Goal: Task Accomplishment & Management: Manage account settings

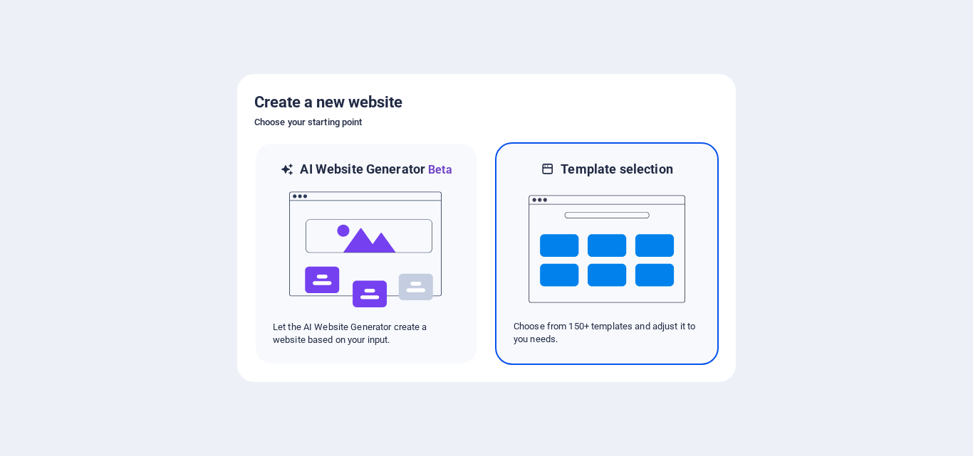
click at [584, 263] on img at bounding box center [606, 249] width 157 height 142
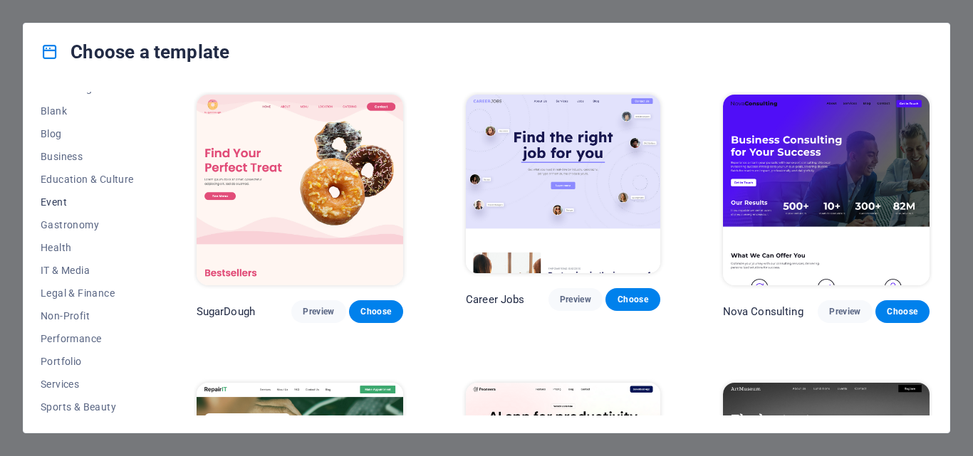
scroll to position [103, 0]
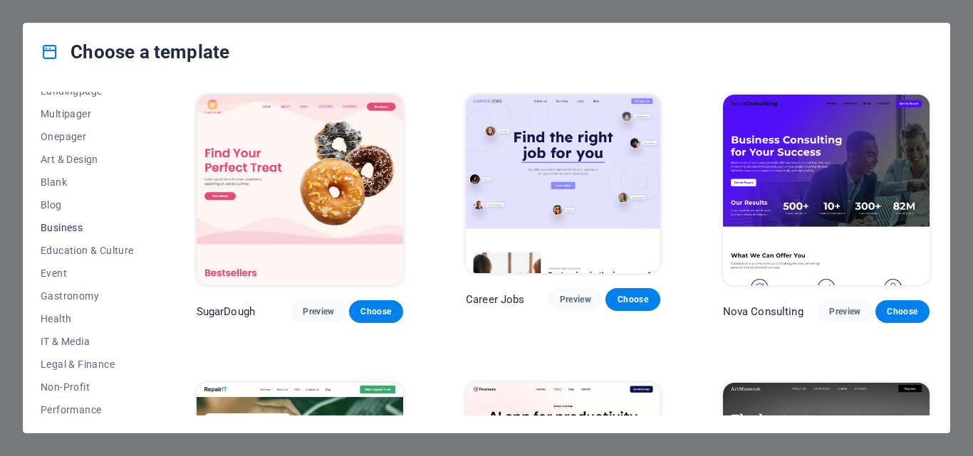
click at [65, 228] on span "Business" at bounding box center [87, 227] width 93 height 11
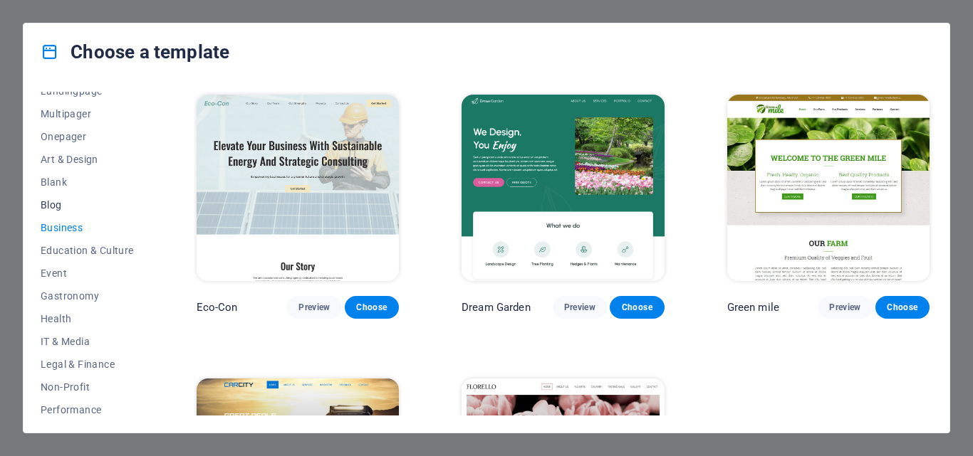
scroll to position [32, 0]
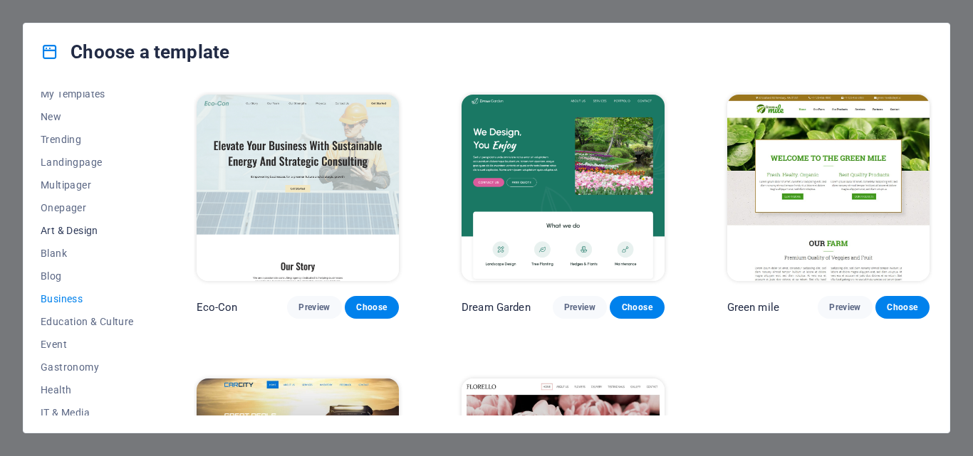
click at [87, 228] on span "Art & Design" at bounding box center [87, 230] width 93 height 11
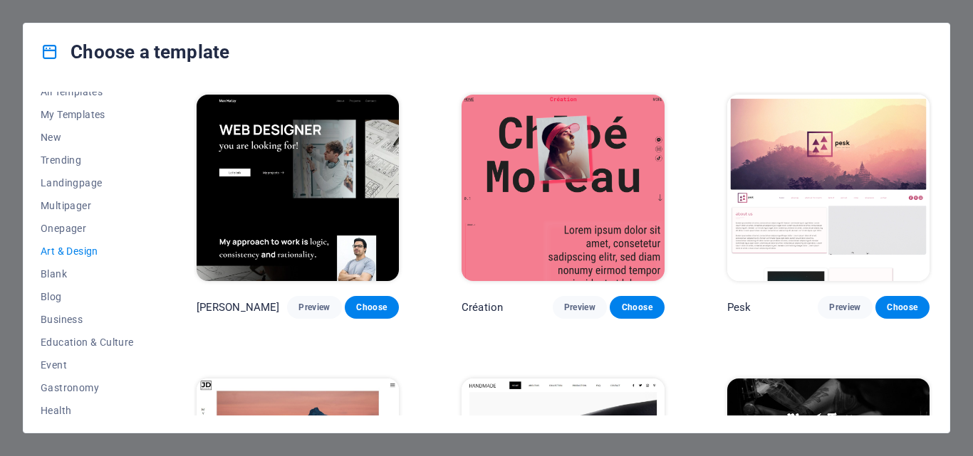
scroll to position [0, 0]
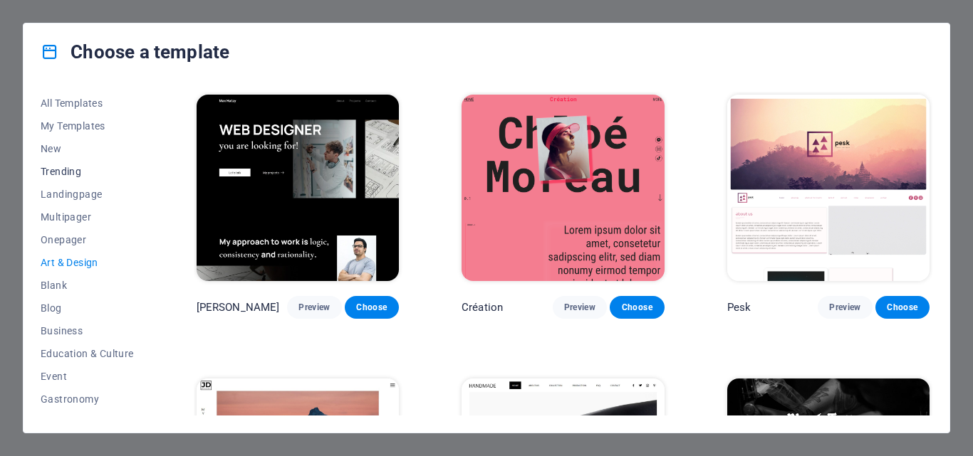
click at [65, 169] on span "Trending" at bounding box center [87, 171] width 93 height 11
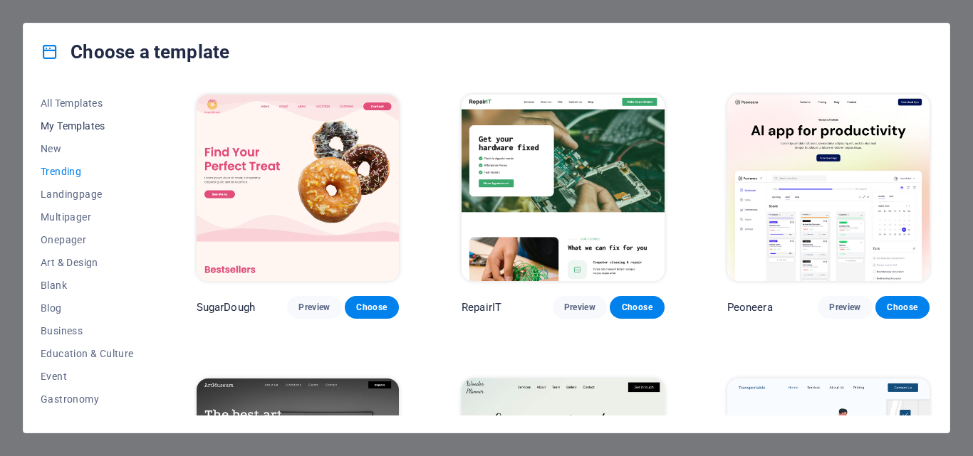
click at [77, 120] on button "My Templates" at bounding box center [87, 126] width 93 height 23
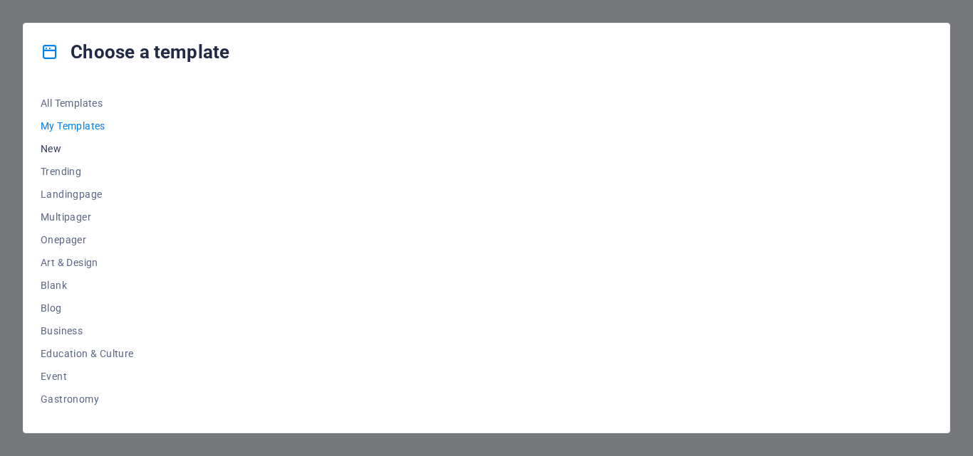
click at [58, 147] on span "New" at bounding box center [87, 148] width 93 height 11
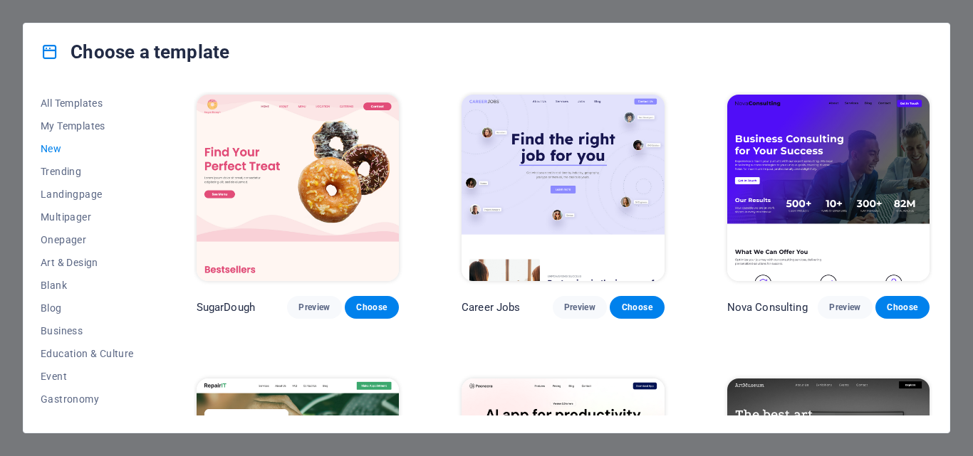
click at [48, 145] on span "New" at bounding box center [87, 148] width 93 height 11
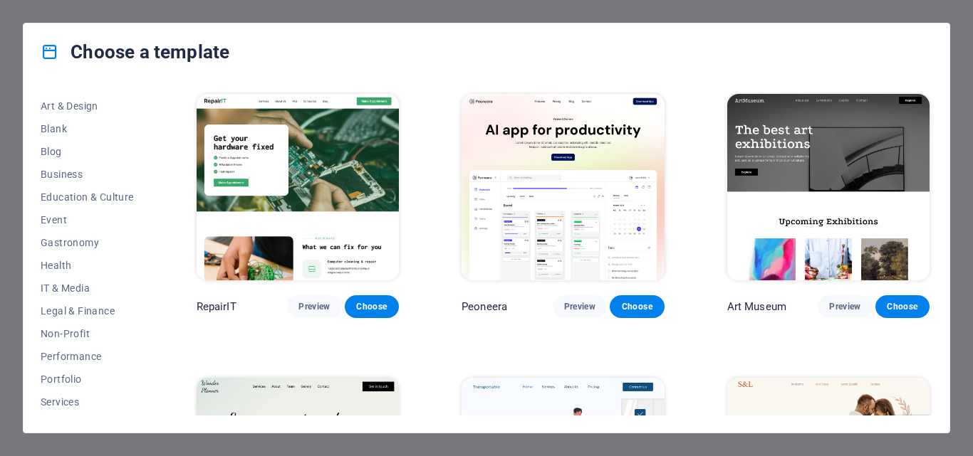
scroll to position [214, 0]
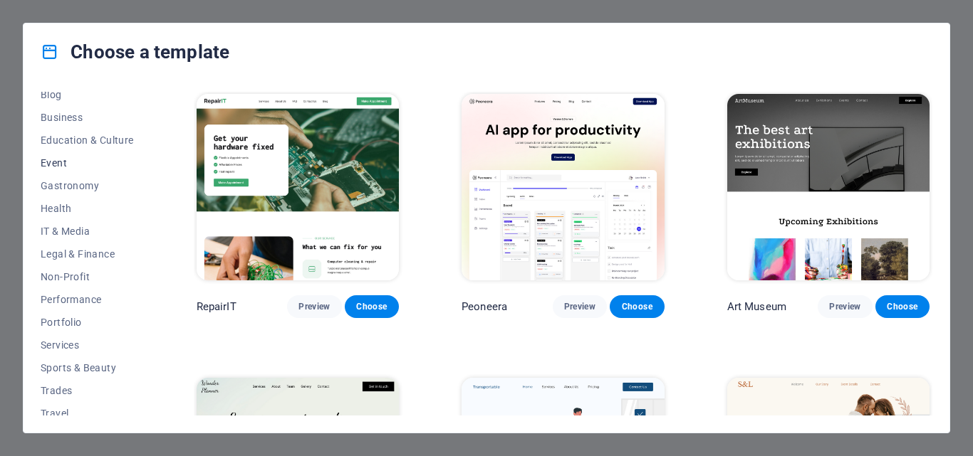
click at [52, 160] on span "Event" at bounding box center [87, 162] width 93 height 11
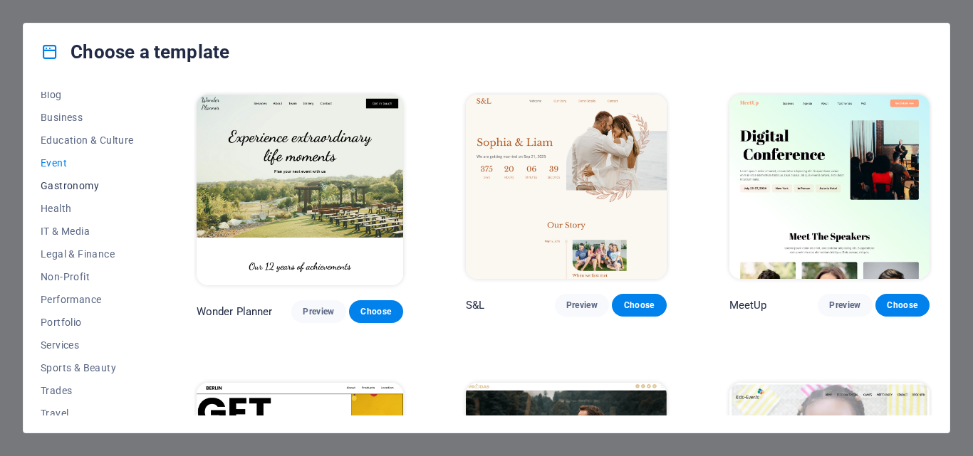
scroll to position [246, 0]
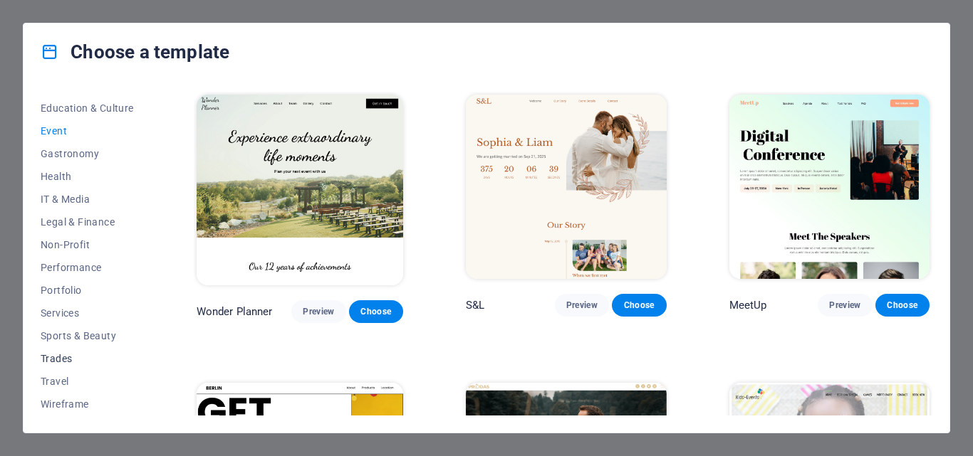
click at [61, 356] on span "Trades" at bounding box center [87, 358] width 93 height 11
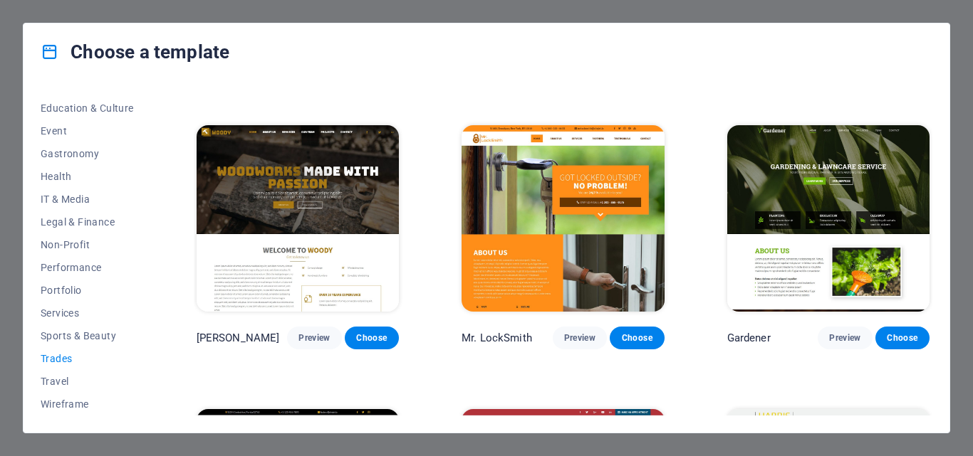
scroll to position [285, 0]
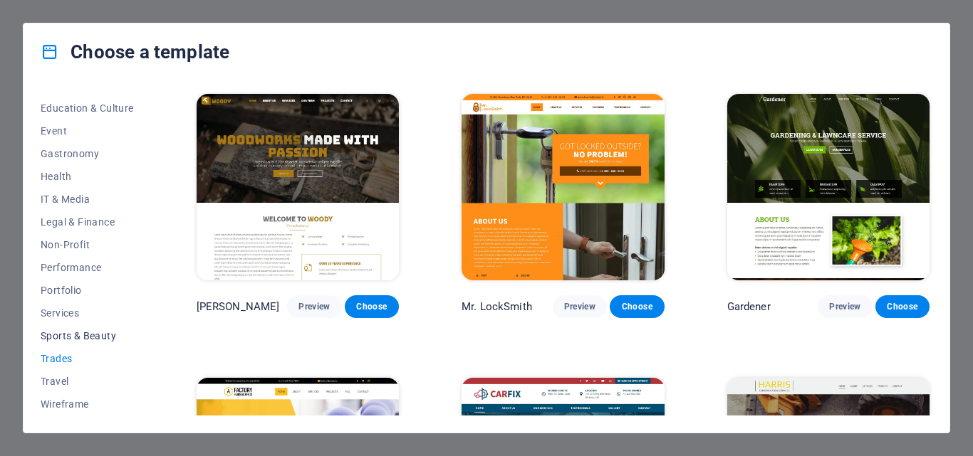
click at [66, 335] on span "Sports & Beauty" at bounding box center [87, 335] width 93 height 11
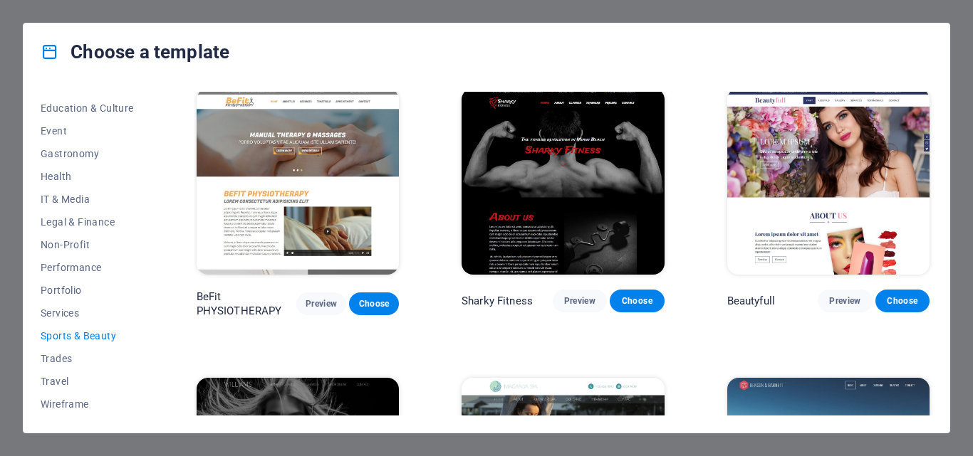
scroll to position [829, 0]
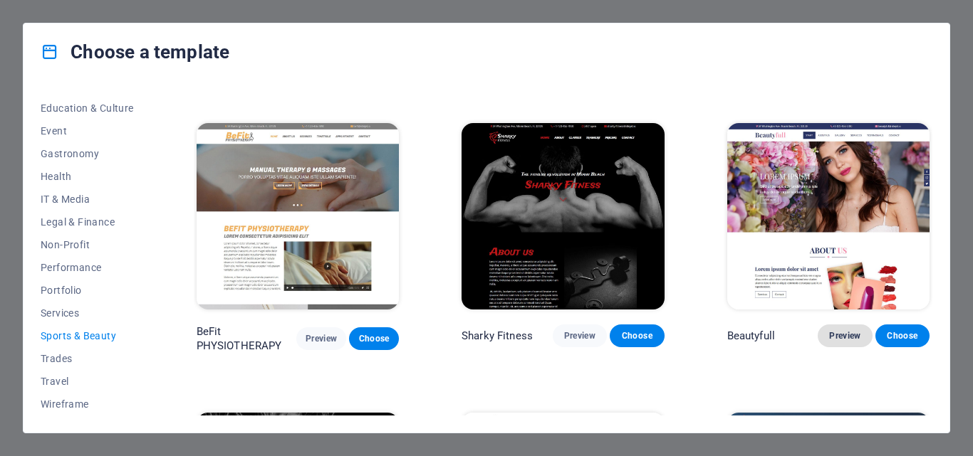
drag, startPoint x: 837, startPoint y: 325, endPoint x: 848, endPoint y: 329, distance: 11.3
click at [848, 330] on span "Preview" at bounding box center [844, 335] width 31 height 11
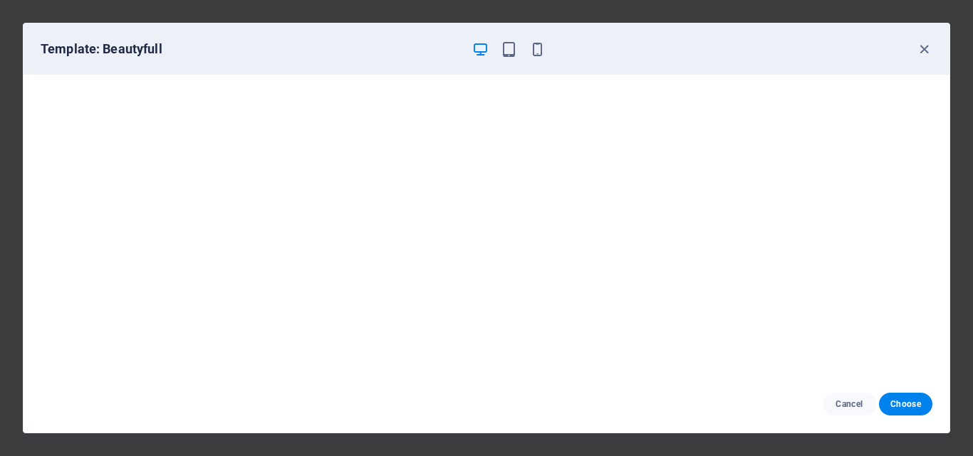
scroll to position [4, 0]
click at [923, 46] on icon "button" at bounding box center [924, 49] width 16 height 16
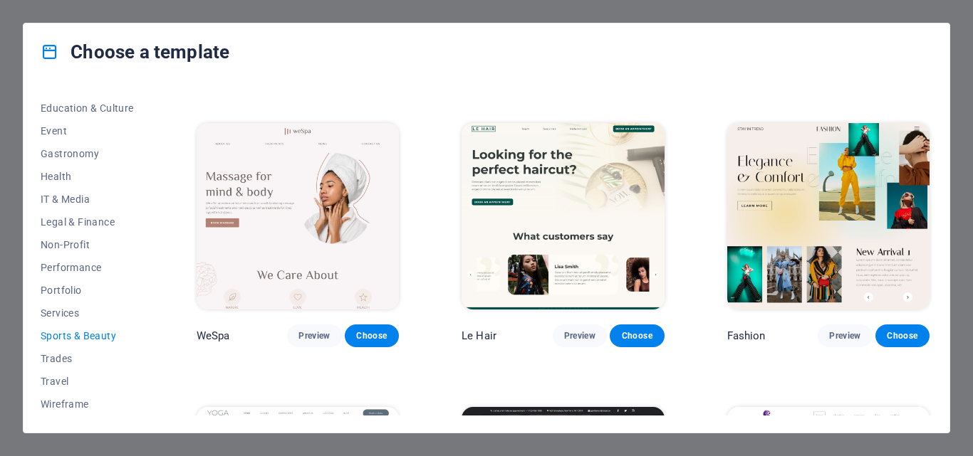
scroll to position [260, 0]
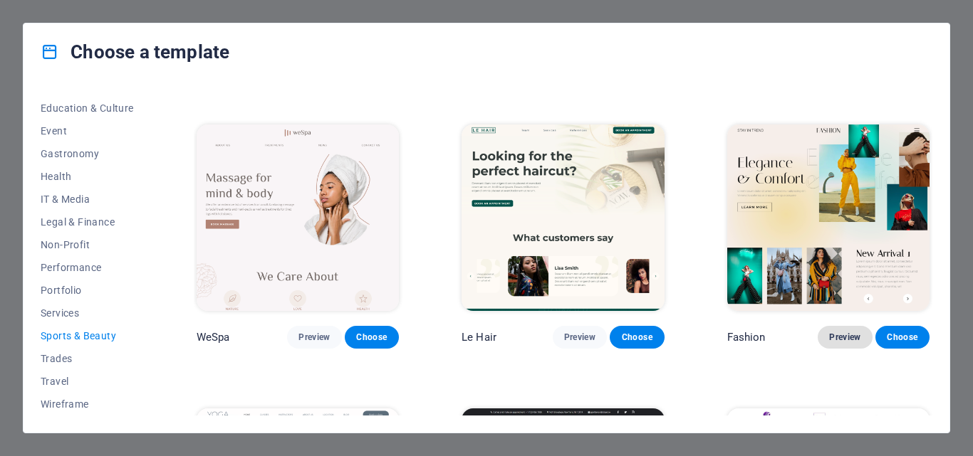
click at [839, 334] on span "Preview" at bounding box center [844, 337] width 31 height 11
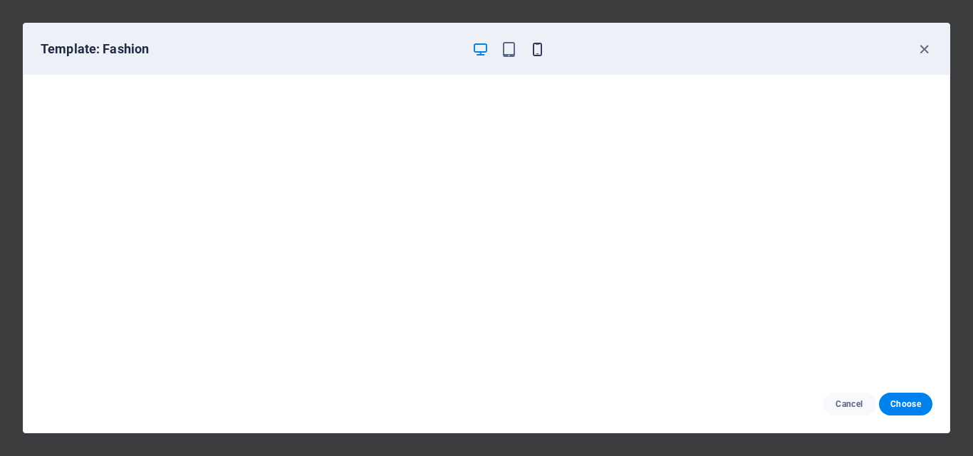
click at [538, 47] on icon "button" at bounding box center [537, 49] width 16 height 16
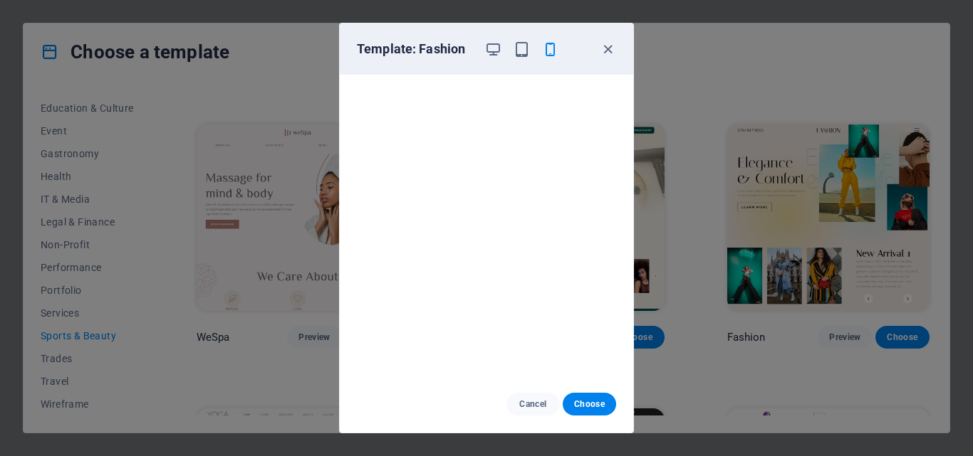
click at [542, 389] on div "Cancel Choose" at bounding box center [486, 404] width 293 height 57
click at [542, 401] on span "Cancel" at bounding box center [533, 404] width 31 height 11
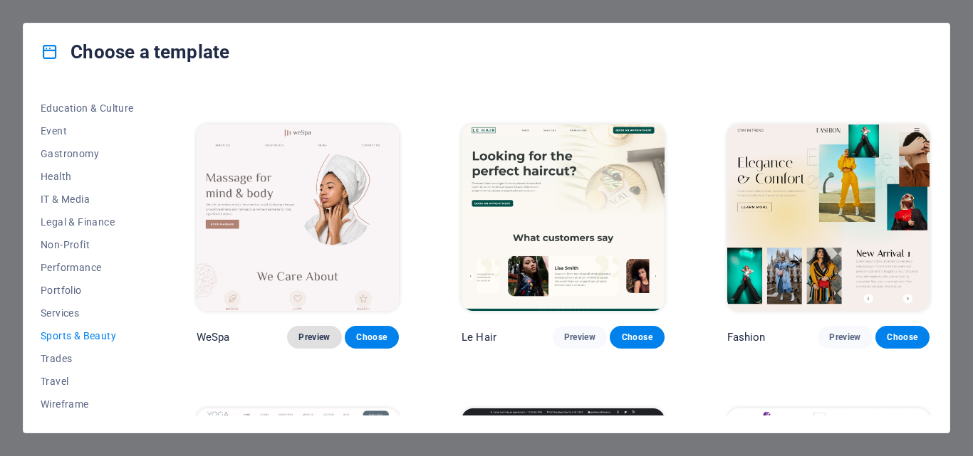
click at [319, 332] on span "Preview" at bounding box center [313, 337] width 31 height 11
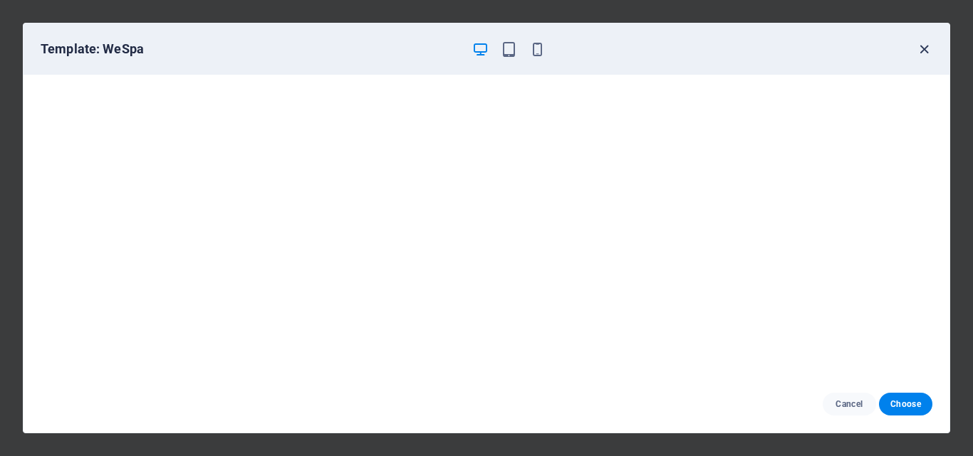
click at [925, 49] on icon "button" at bounding box center [924, 49] width 16 height 16
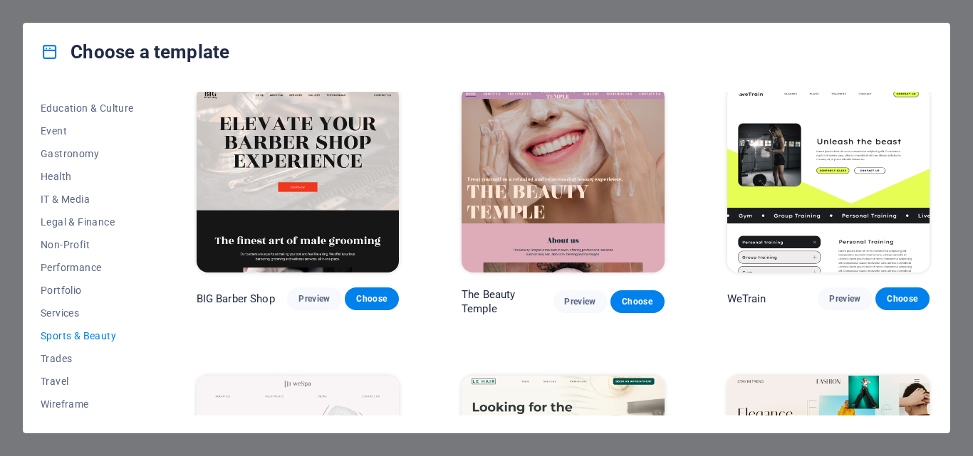
scroll to position [0, 0]
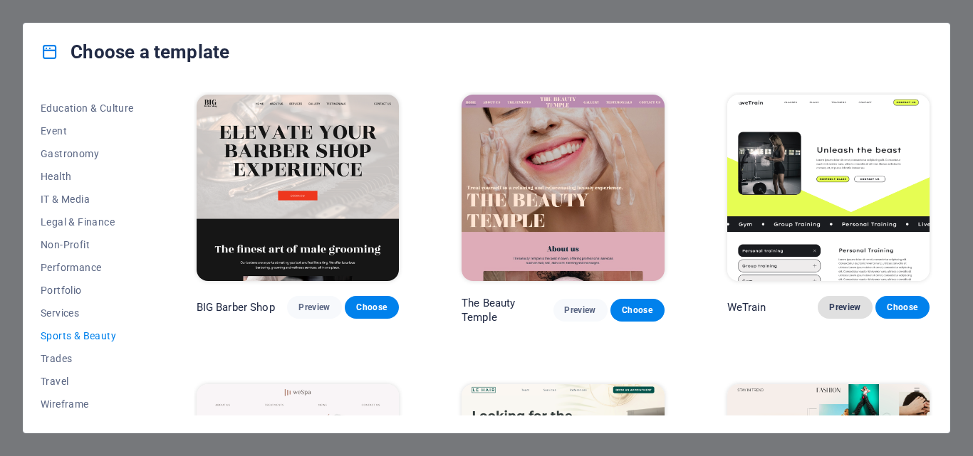
click at [845, 305] on span "Preview" at bounding box center [844, 307] width 31 height 11
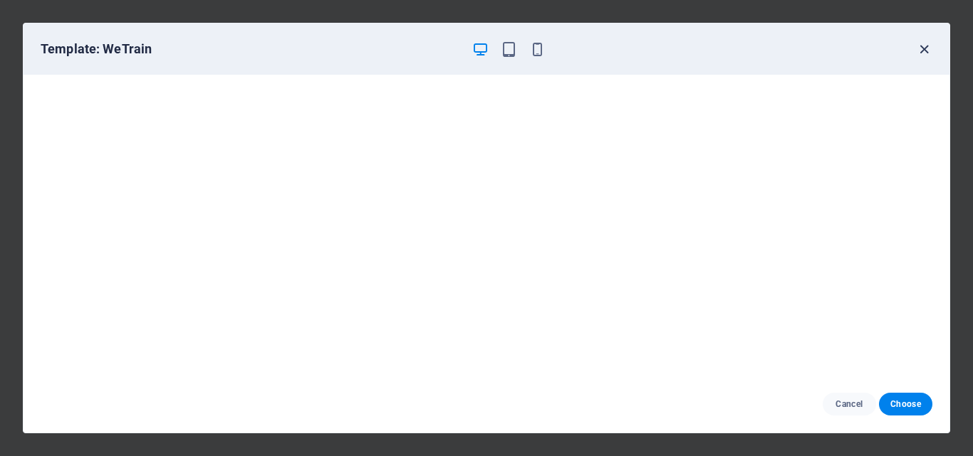
click at [921, 46] on icon "button" at bounding box center [924, 49] width 16 height 16
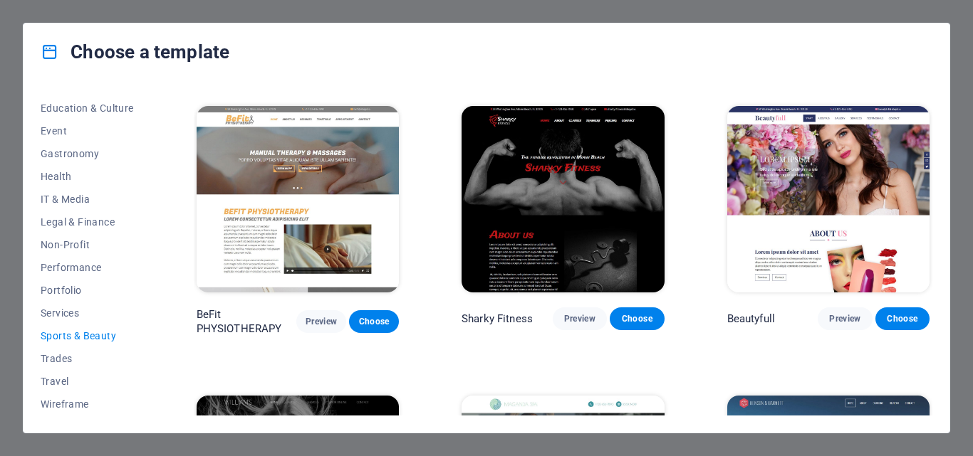
scroll to position [854, 0]
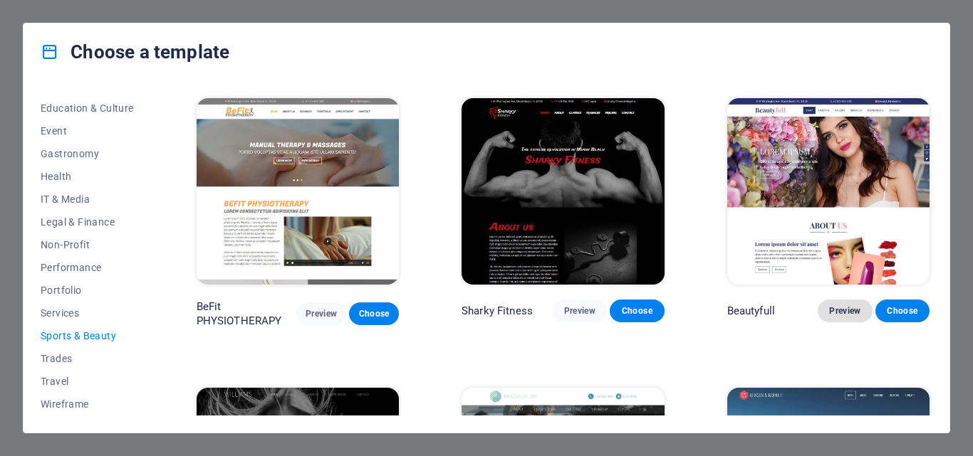
click at [842, 305] on span "Preview" at bounding box center [844, 310] width 31 height 11
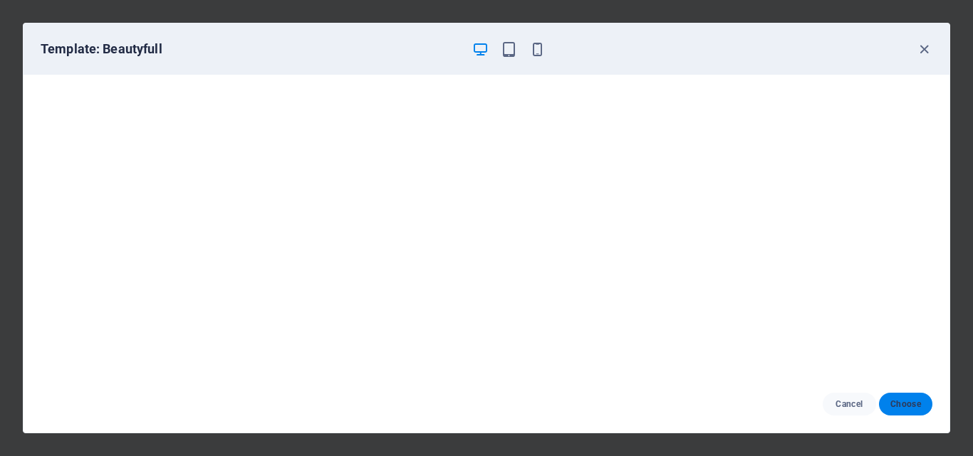
click at [911, 399] on span "Choose" at bounding box center [905, 404] width 31 height 11
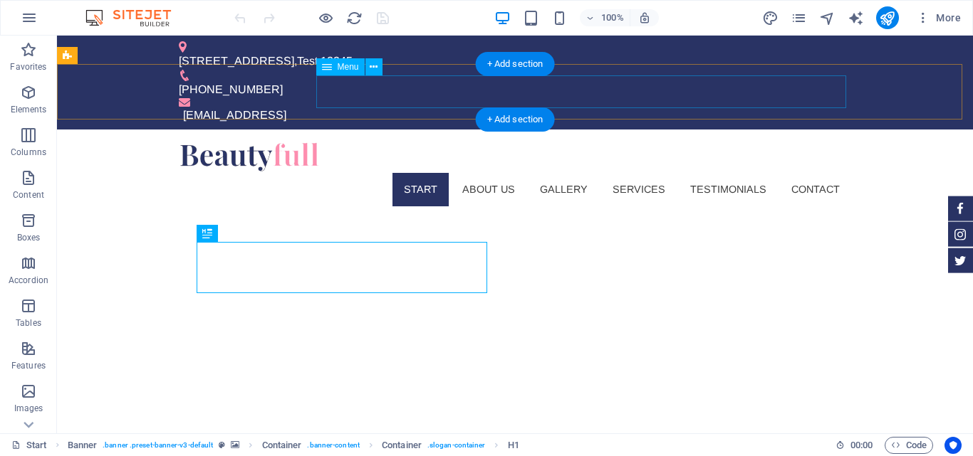
click at [411, 173] on nav "Start About us Gallery Services Testimonials Contact" at bounding box center [515, 189] width 672 height 33
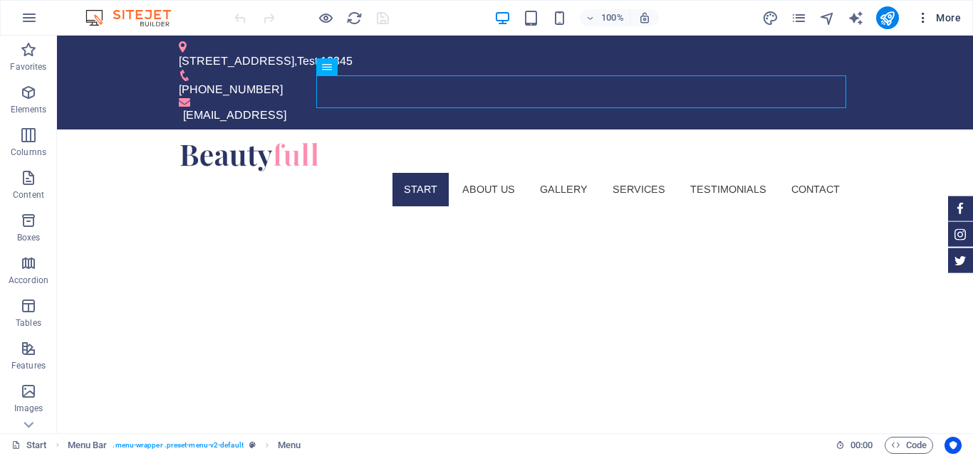
click at [948, 16] on span "More" at bounding box center [938, 18] width 45 height 14
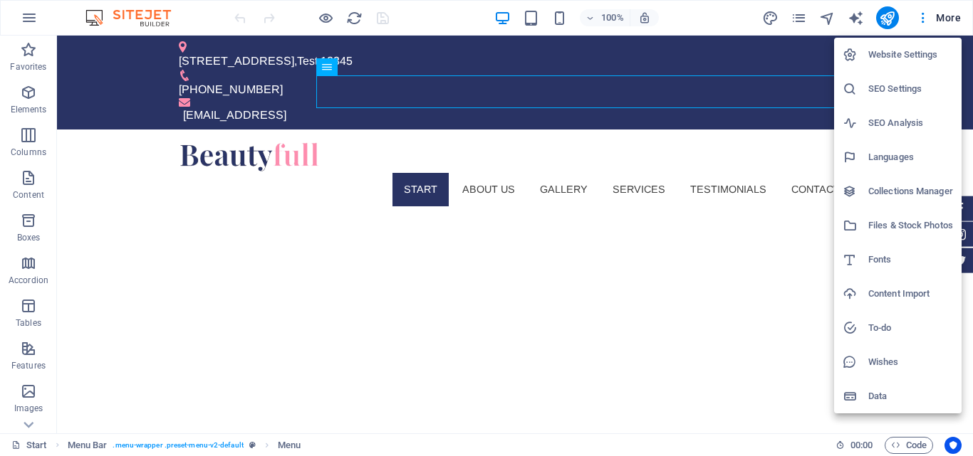
click at [918, 49] on h6 "Website Settings" at bounding box center [910, 54] width 85 height 17
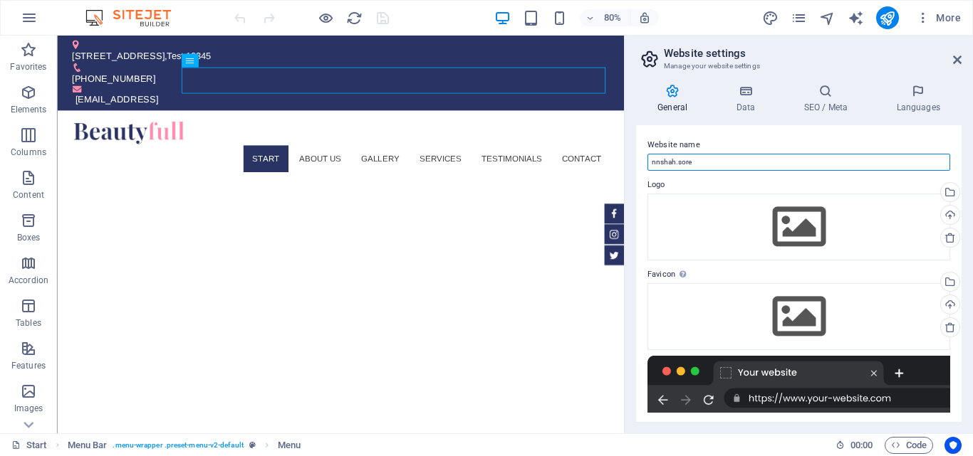
click at [760, 163] on input "nnshah.sore" at bounding box center [798, 162] width 303 height 17
type input "nnshah.store"
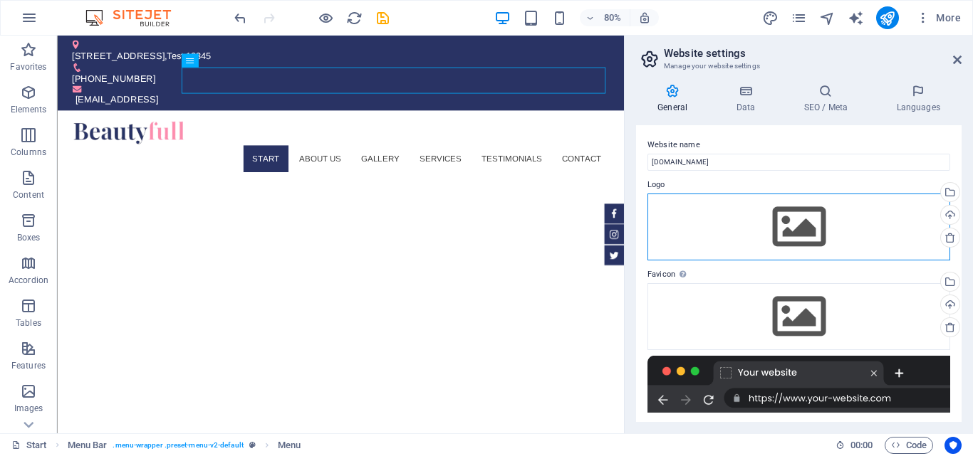
click at [782, 227] on div "Drag files here, click to choose files or select files from Files or our free s…" at bounding box center [798, 227] width 303 height 67
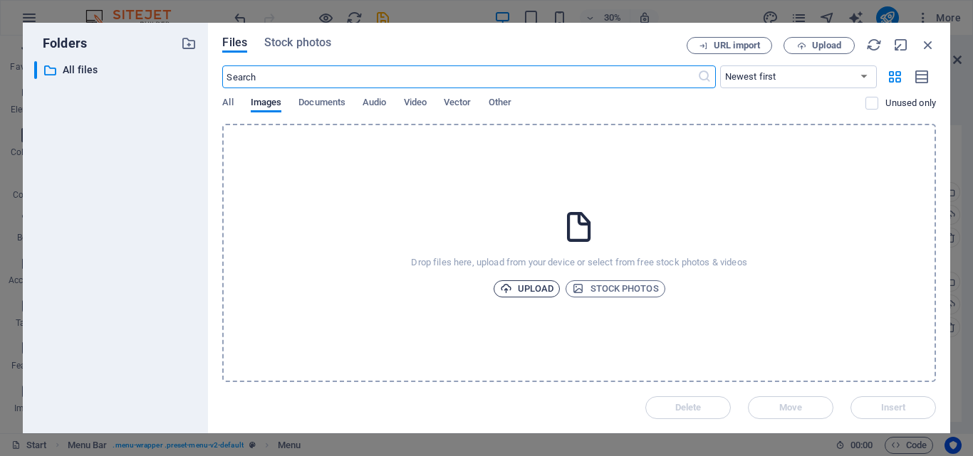
click at [520, 281] on span "Upload" at bounding box center [527, 289] width 54 height 17
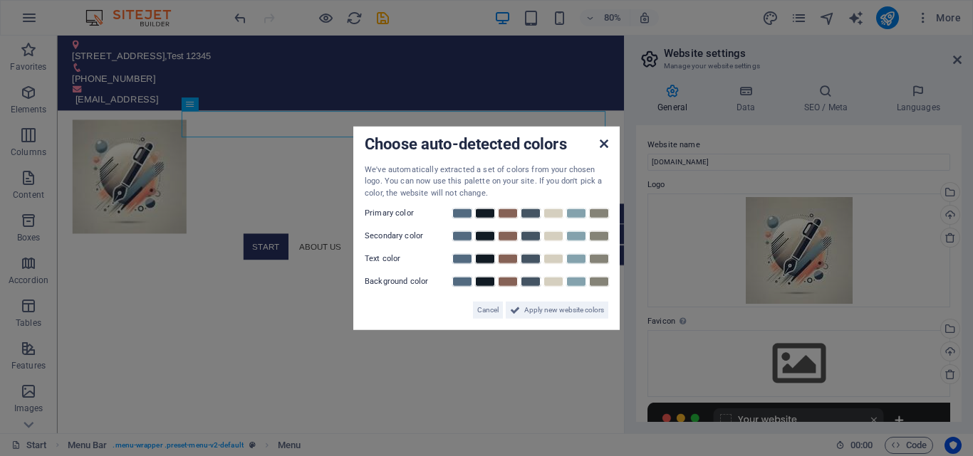
click at [602, 140] on icon at bounding box center [603, 142] width 9 height 11
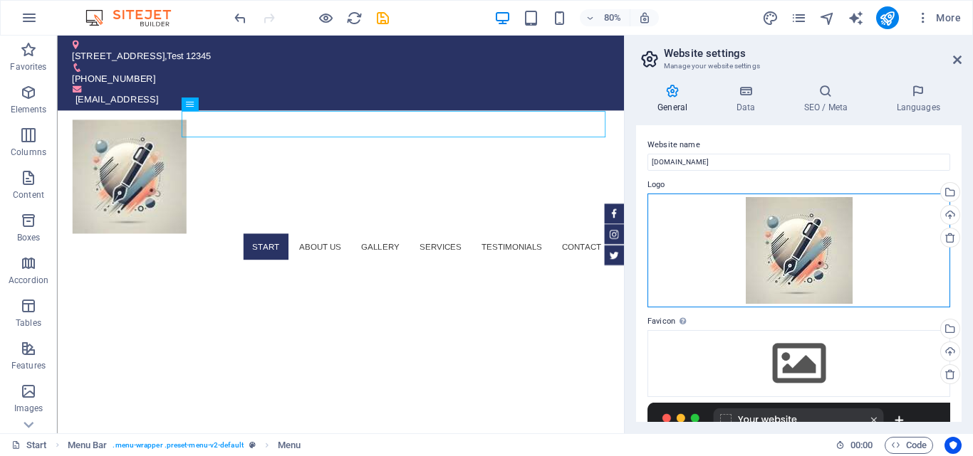
click at [831, 245] on div "Drag files here, click to choose files or select files from Files or our free s…" at bounding box center [798, 251] width 303 height 114
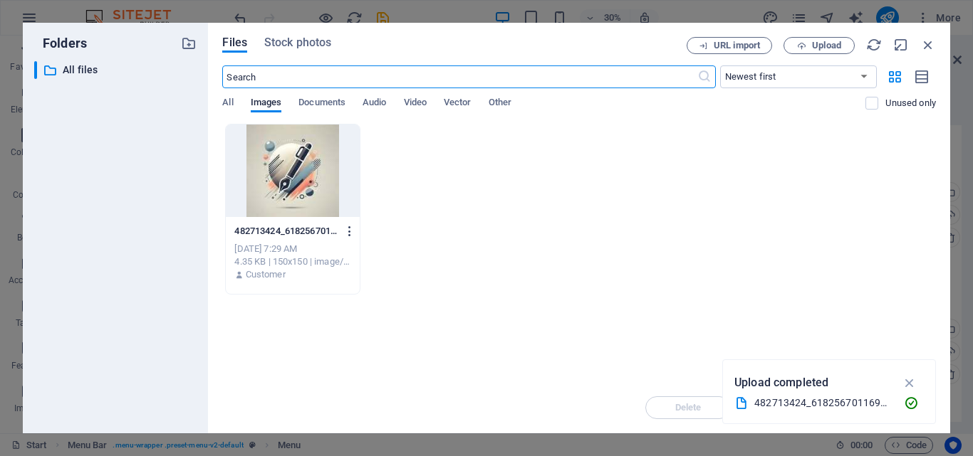
click at [348, 232] on icon "button" at bounding box center [350, 231] width 14 height 13
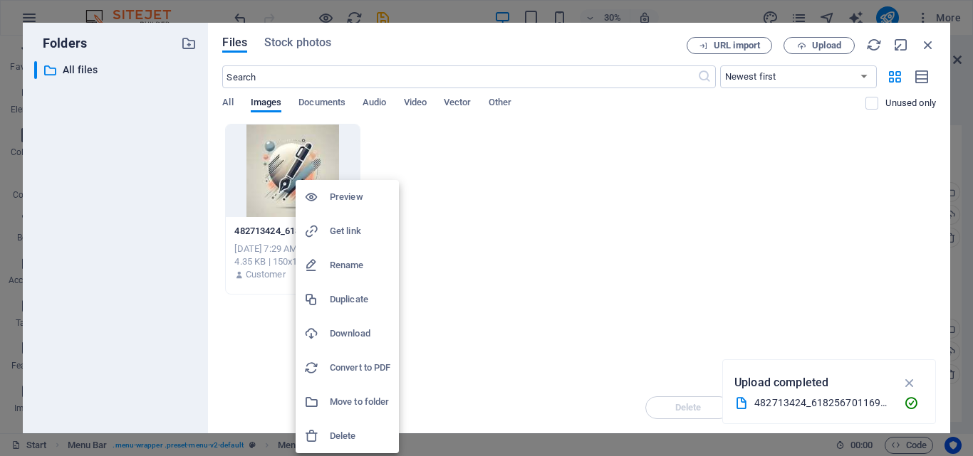
click at [343, 437] on h6 "Delete" at bounding box center [360, 436] width 61 height 17
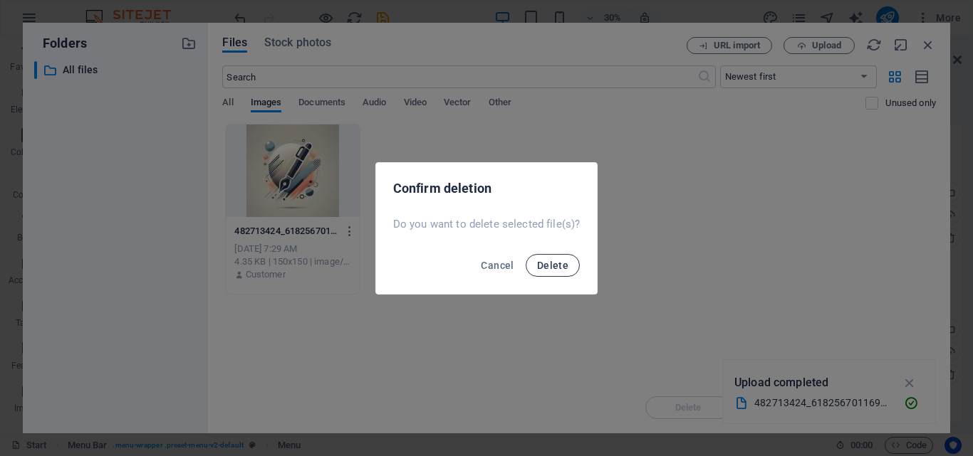
click at [562, 269] on span "Delete" at bounding box center [552, 265] width 31 height 11
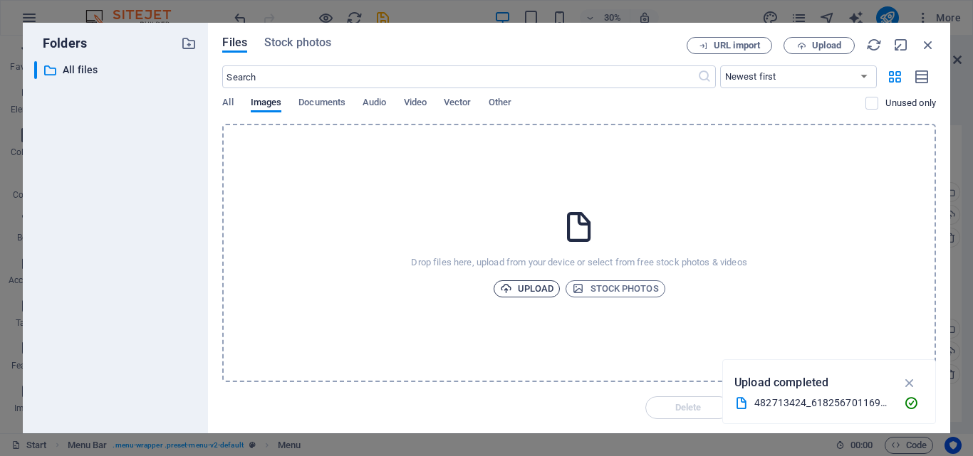
click at [538, 281] on span "Upload" at bounding box center [527, 289] width 54 height 17
